Goal: Transaction & Acquisition: Purchase product/service

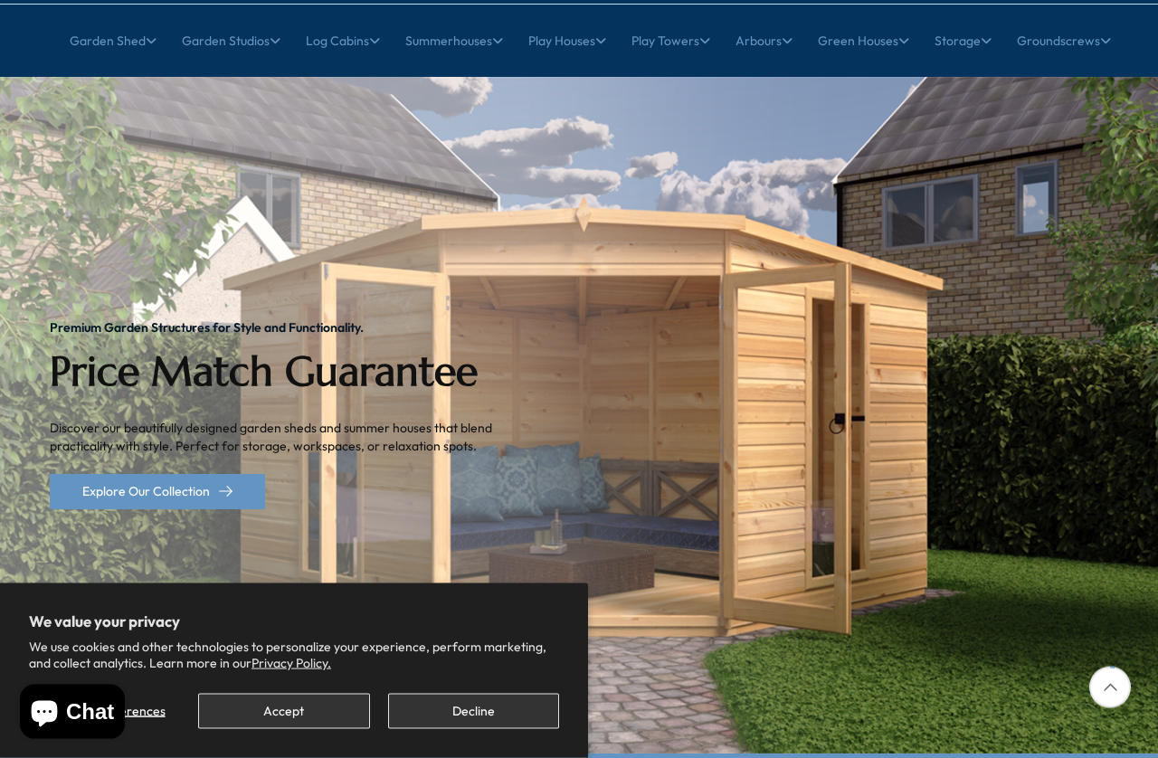
click at [494, 658] on button "Decline" at bounding box center [473, 711] width 171 height 35
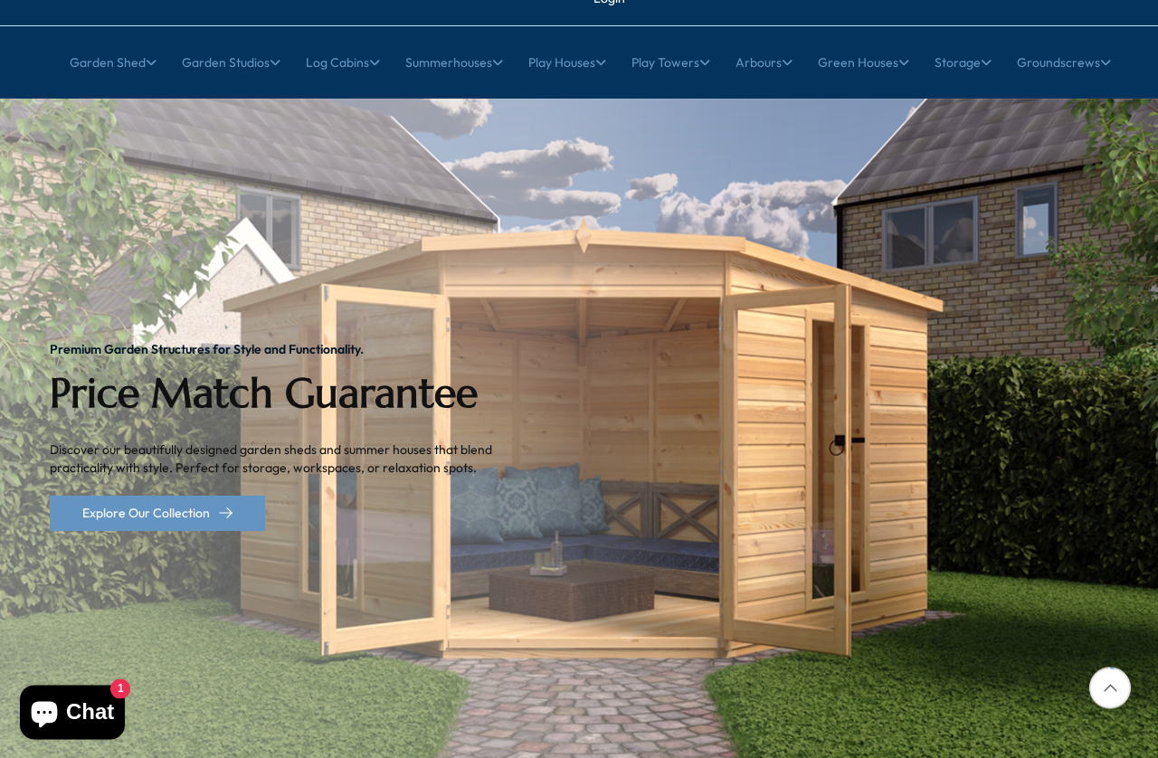
scroll to position [160, 0]
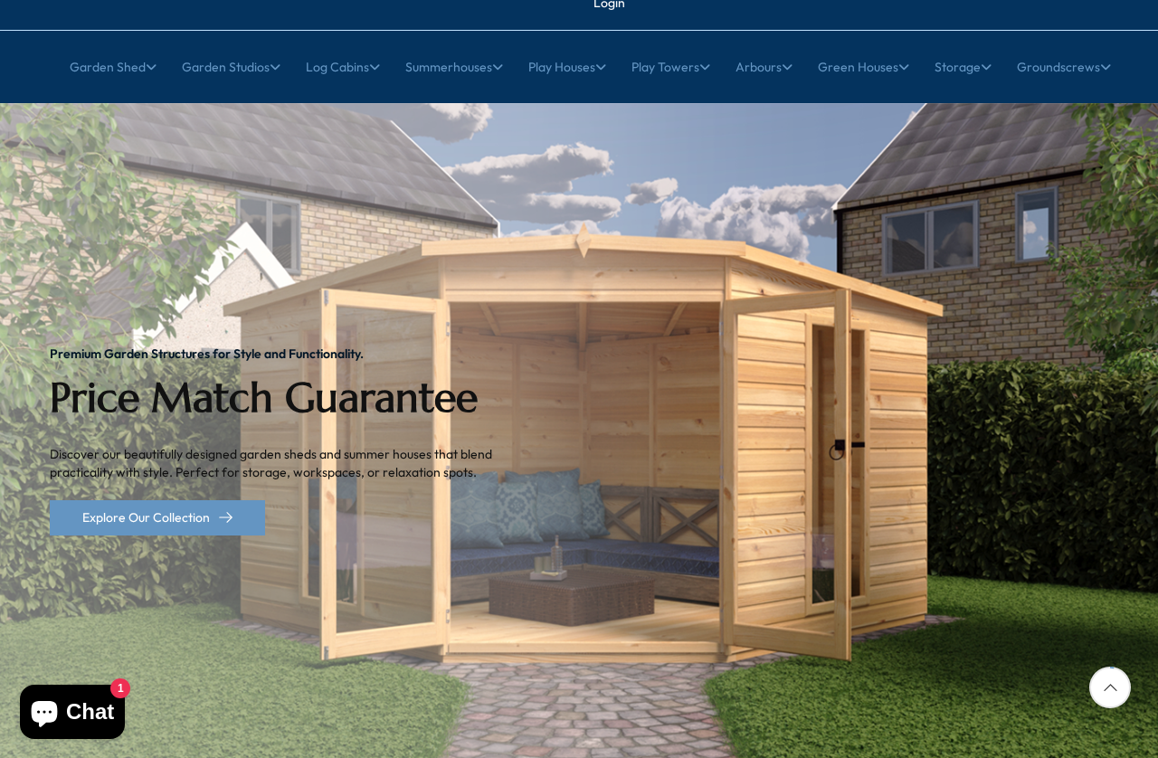
click at [1005, 411] on img "1 / 2" at bounding box center [579, 441] width 1158 height 676
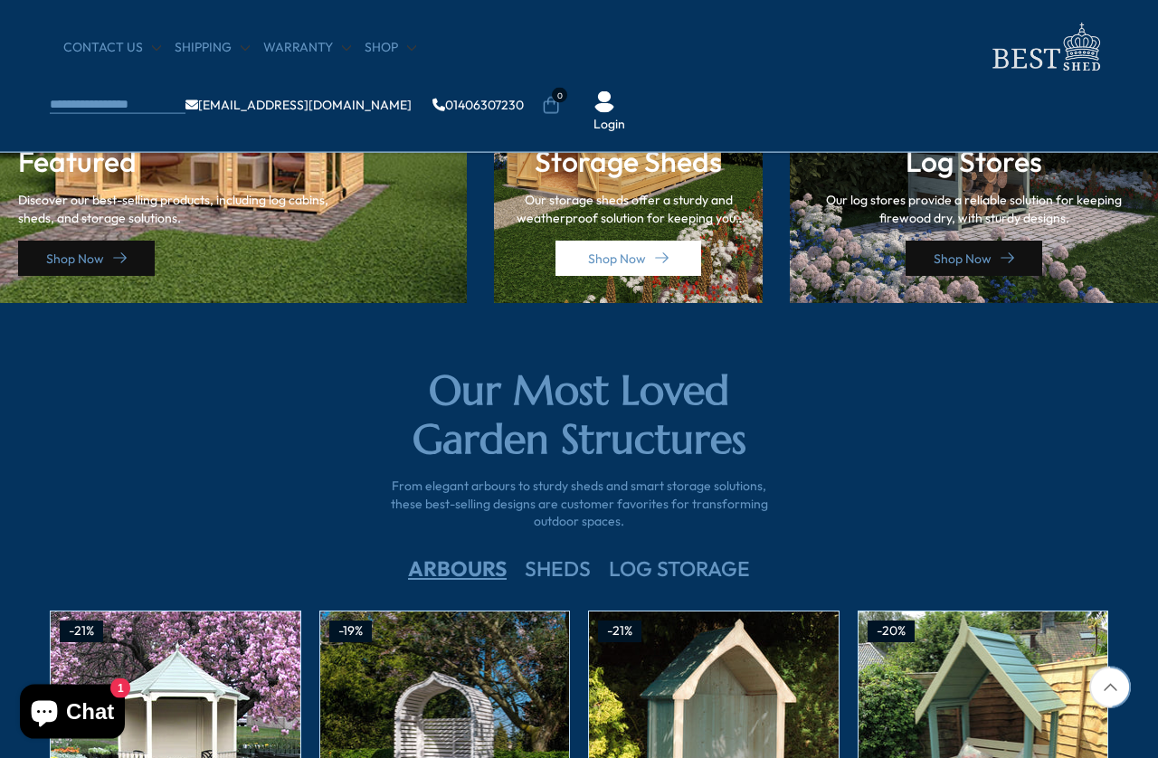
scroll to position [2720, 0]
click at [655, 260] on icon at bounding box center [662, 258] width 14 height 14
